Goal: Information Seeking & Learning: Learn about a topic

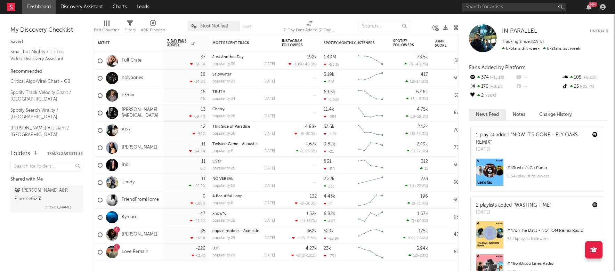
click at [7, 6] on rect at bounding box center [11, 7] width 8 height 8
click at [40, 8] on link "Dashboard" at bounding box center [38, 7] width 33 height 14
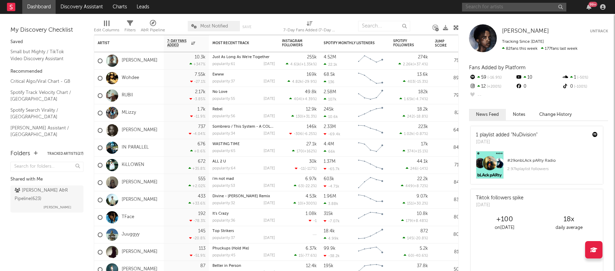
click at [483, 9] on input "text" at bounding box center [514, 7] width 104 height 9
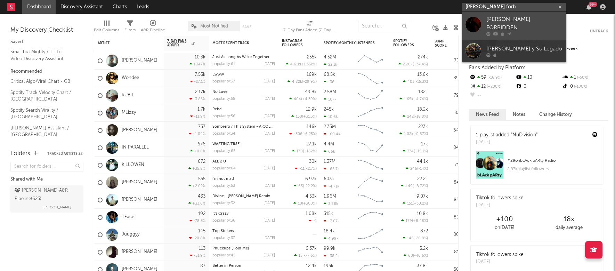
type input "[PERSON_NAME] forb"
click at [518, 21] on div "[PERSON_NAME] FORBIDDEN" at bounding box center [524, 23] width 76 height 17
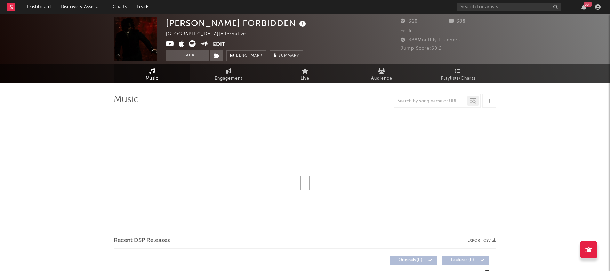
select select "6m"
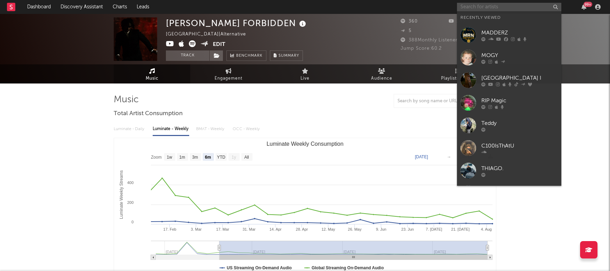
click at [484, 8] on input "text" at bounding box center [509, 7] width 104 height 9
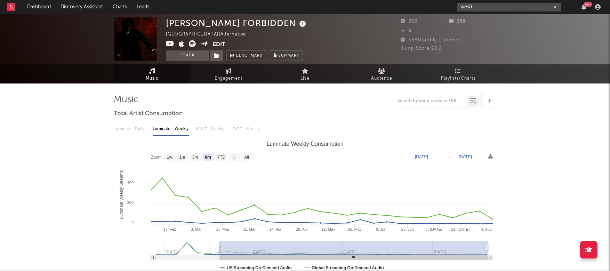
click at [489, 8] on input "wesri" at bounding box center [509, 7] width 104 height 9
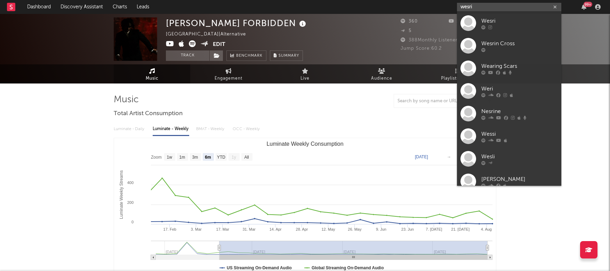
type input "wesri"
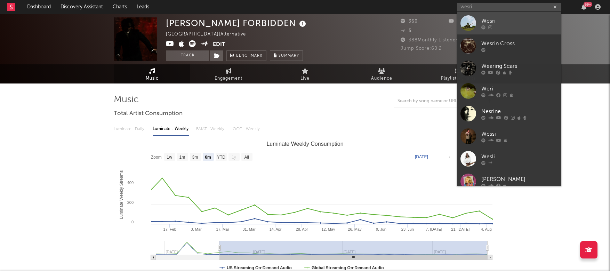
click at [483, 19] on div "Wesri" at bounding box center [519, 21] width 76 height 8
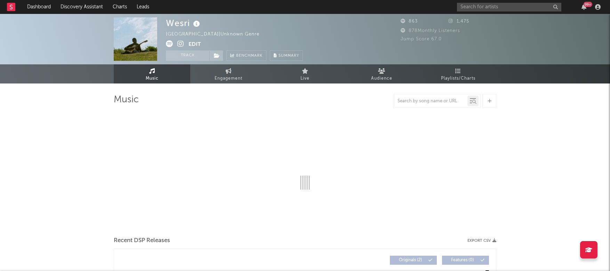
select select "1w"
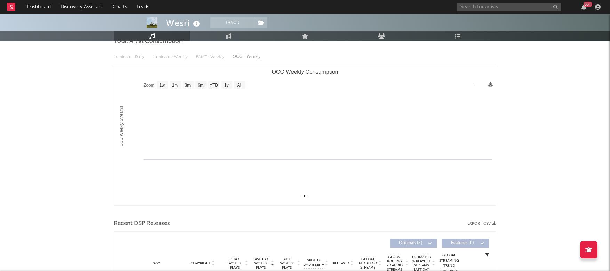
scroll to position [161, 0]
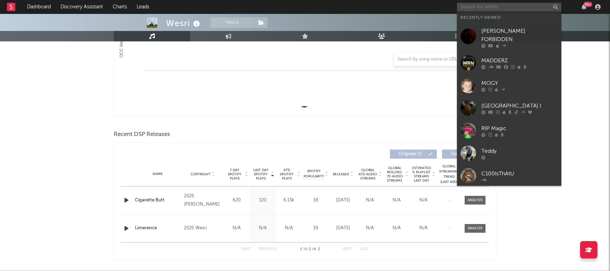
click at [487, 7] on input "text" at bounding box center [509, 7] width 104 height 9
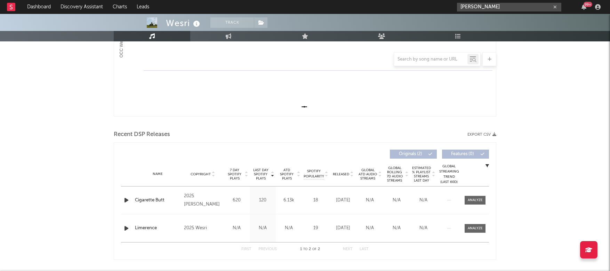
type input "[PERSON_NAME]"
click at [559, 72] on div "Wesri Track [GEOGRAPHIC_DATA] | Unknown Genre Edit Track Benchmark Summary 863 …" at bounding box center [305, 152] width 610 height 598
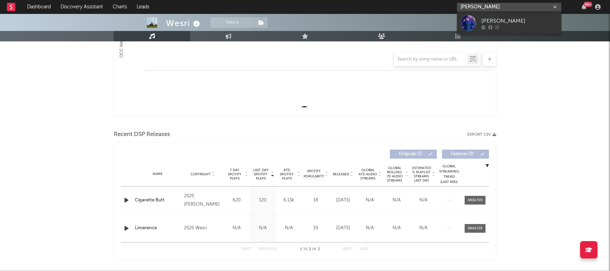
click at [481, 6] on input "[PERSON_NAME]" at bounding box center [509, 7] width 104 height 9
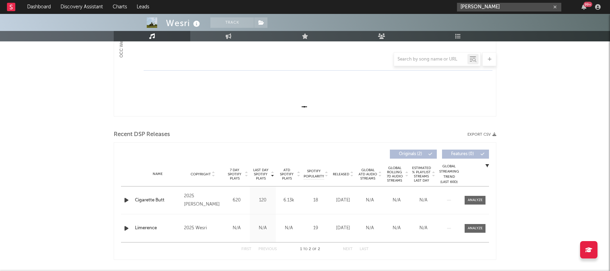
click at [556, 7] on icon "button" at bounding box center [554, 7] width 3 height 5
click at [492, 6] on input "apollo vizion" at bounding box center [509, 7] width 104 height 9
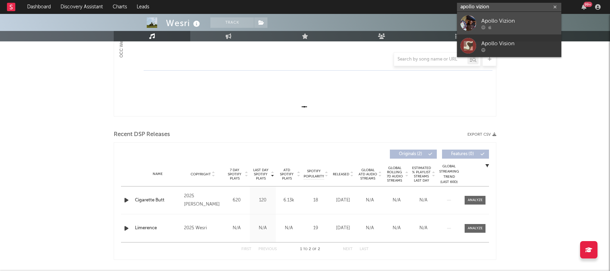
type input "apollo vizion"
click at [500, 22] on div "Apollo Vizion" at bounding box center [519, 21] width 76 height 8
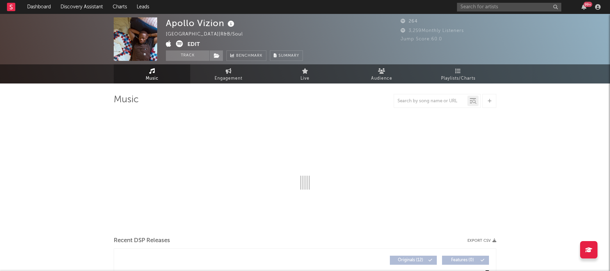
select select "1w"
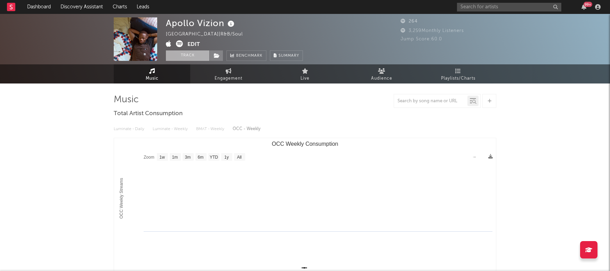
click at [186, 57] on button "Track" at bounding box center [187, 55] width 43 height 10
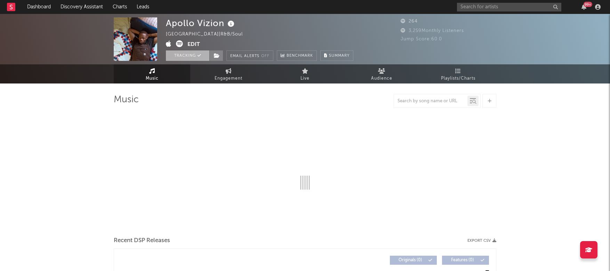
select select "1w"
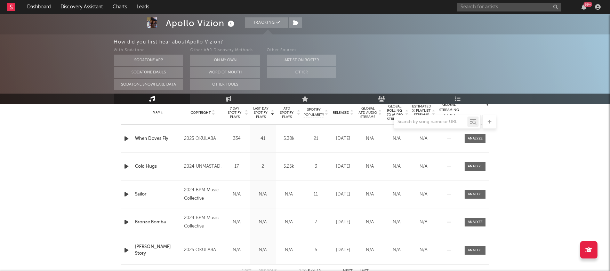
scroll to position [298, 0]
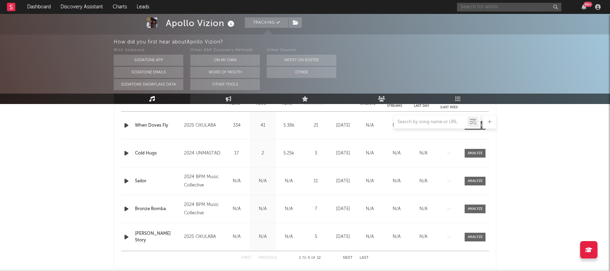
click at [504, 8] on input "text" at bounding box center [509, 7] width 104 height 9
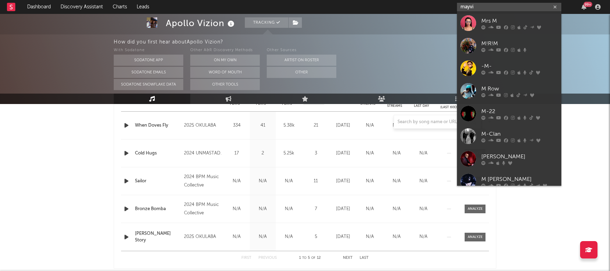
type input "mayvi"
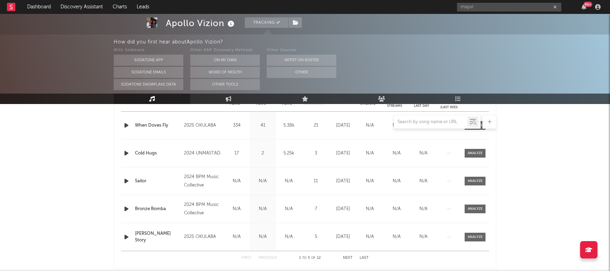
click at [479, 2] on div "mayvi 99 +" at bounding box center [530, 7] width 146 height 14
click at [473, 8] on input "mayvi" at bounding box center [509, 7] width 104 height 9
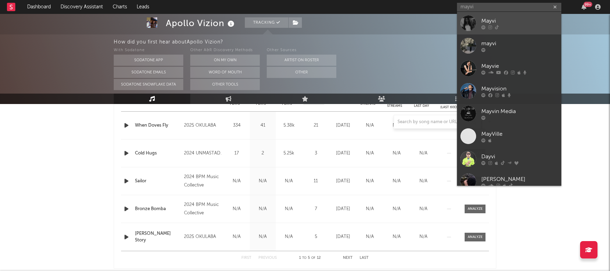
click at [486, 21] on div "Mayvi" at bounding box center [519, 21] width 76 height 8
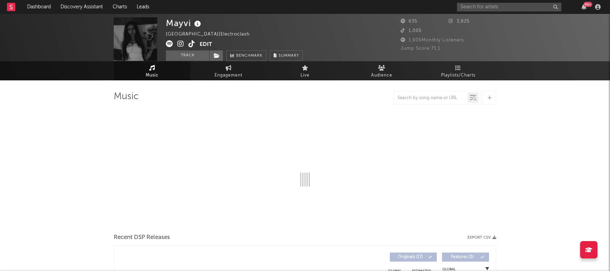
select select "1w"
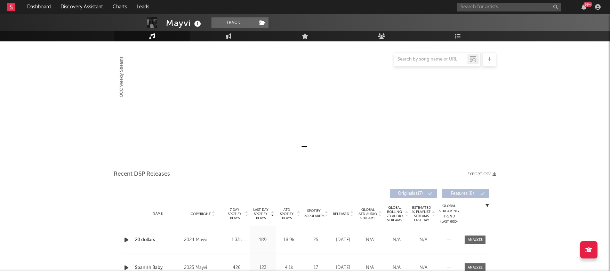
scroll to position [45, 0]
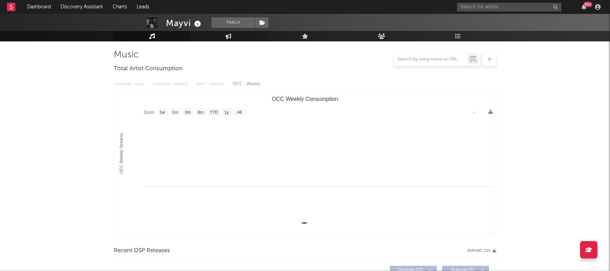
click at [227, 35] on icon at bounding box center [229, 36] width 6 height 6
select select "1w"
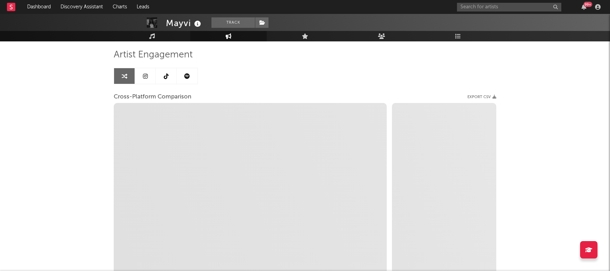
select select "1m"
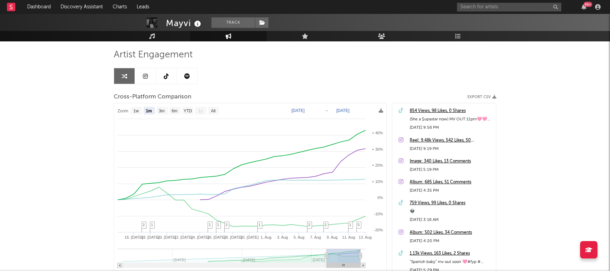
click at [167, 75] on icon at bounding box center [166, 76] width 5 height 6
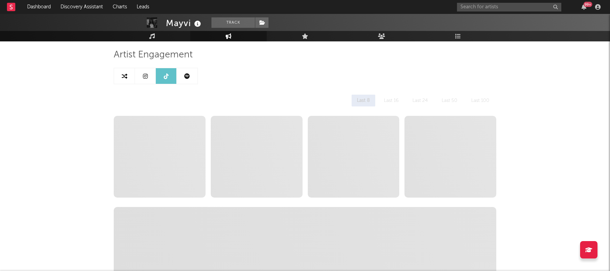
select select "1w"
